Goal: Navigation & Orientation: Go to known website

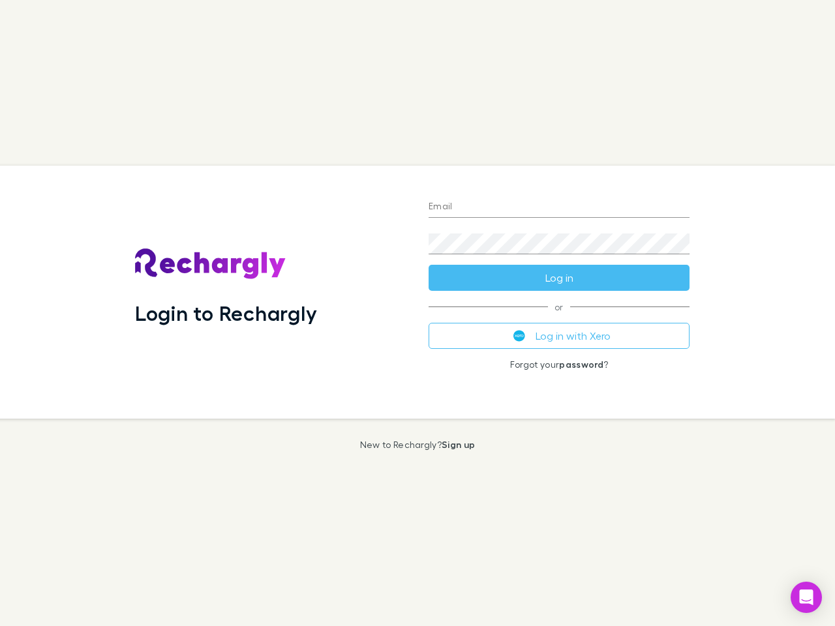
click at [417, 313] on div "Login to Rechargly" at bounding box center [272, 292] width 294 height 253
click at [559, 207] on input "Email" at bounding box center [559, 207] width 261 height 21
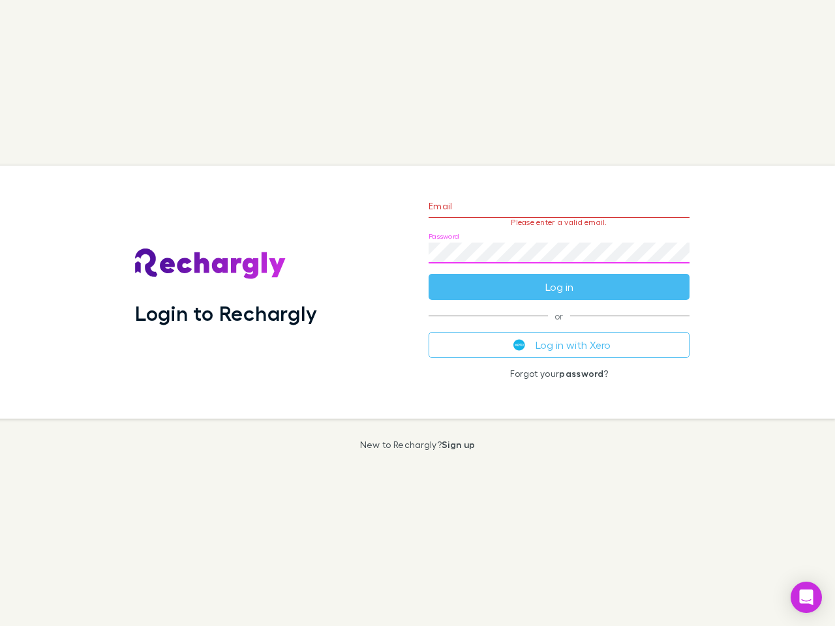
click at [559, 278] on form "Email Please enter a valid email. Password Log in" at bounding box center [559, 244] width 261 height 114
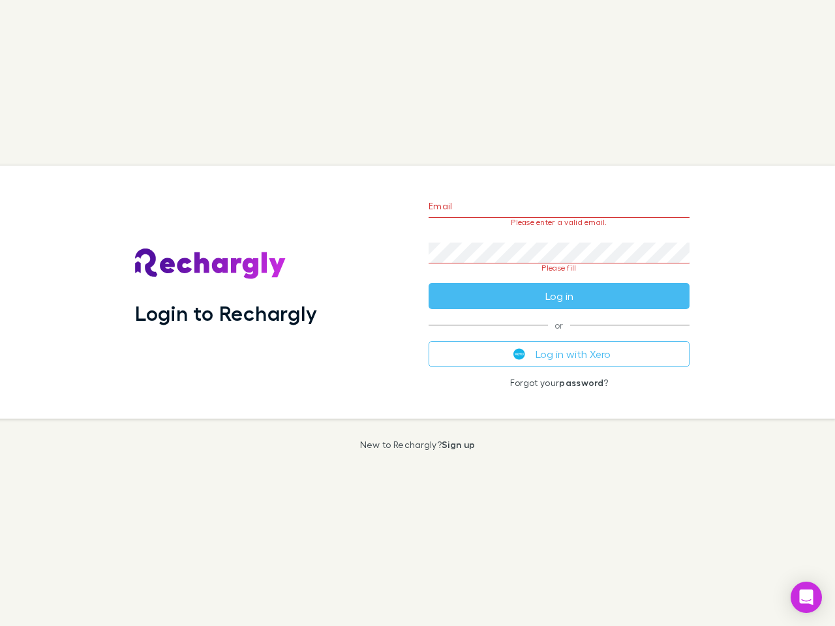
click at [559, 336] on div "Email Please enter a valid email. Password Please fill Log in or Log in with Xe…" at bounding box center [559, 292] width 282 height 253
click at [806, 598] on icon "Open Intercom Messenger" at bounding box center [807, 598] width 14 height 16
